Goal: Task Accomplishment & Management: Use online tool/utility

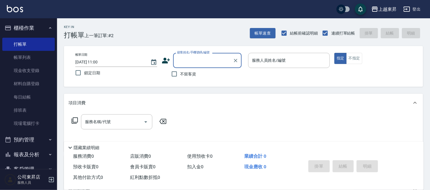
click at [183, 57] on input "顧客姓名/手機號碼/編號" at bounding box center [203, 60] width 55 height 10
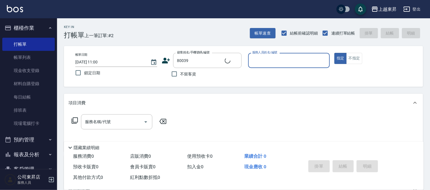
type input "[PERSON_NAME]/0921116449/80039"
type input "[PERSON_NAME]-08"
click at [101, 124] on div "服務名稱/代號 服務名稱/代號" at bounding box center [116, 121] width 71 height 15
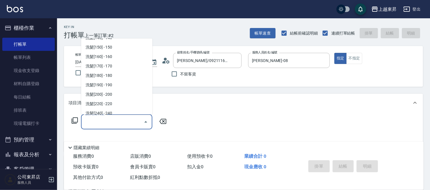
scroll to position [95, 0]
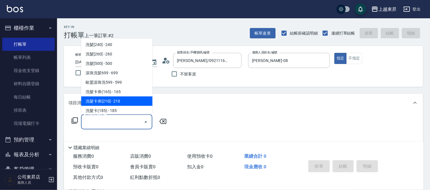
click at [118, 98] on span "洗髮卡券[210] - 210" at bounding box center [116, 100] width 71 height 9
type input "洗髮卡券[210](222)"
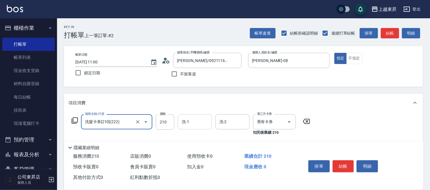
click at [193, 118] on input "洗-1" at bounding box center [194, 122] width 29 height 10
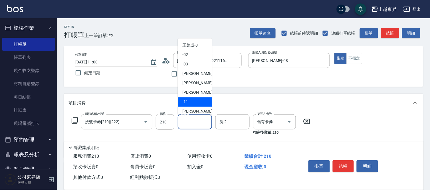
scroll to position [63, 0]
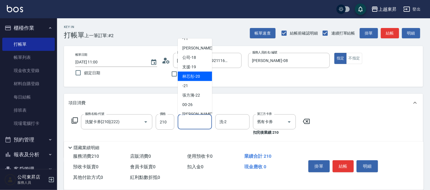
click at [194, 75] on span "林芯彤 -20" at bounding box center [191, 76] width 18 height 6
type input "林芯彤-20"
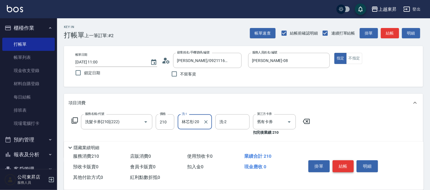
click at [341, 162] on button "結帳" at bounding box center [343, 166] width 21 height 12
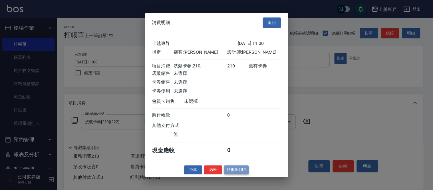
click at [240, 170] on button "結帳並列印" at bounding box center [236, 169] width 25 height 9
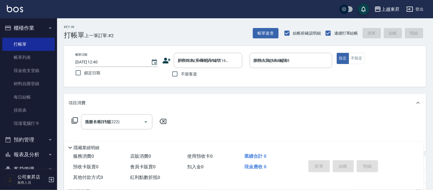
type input "[DATE] 12:40"
